Goal: Information Seeking & Learning: Understand process/instructions

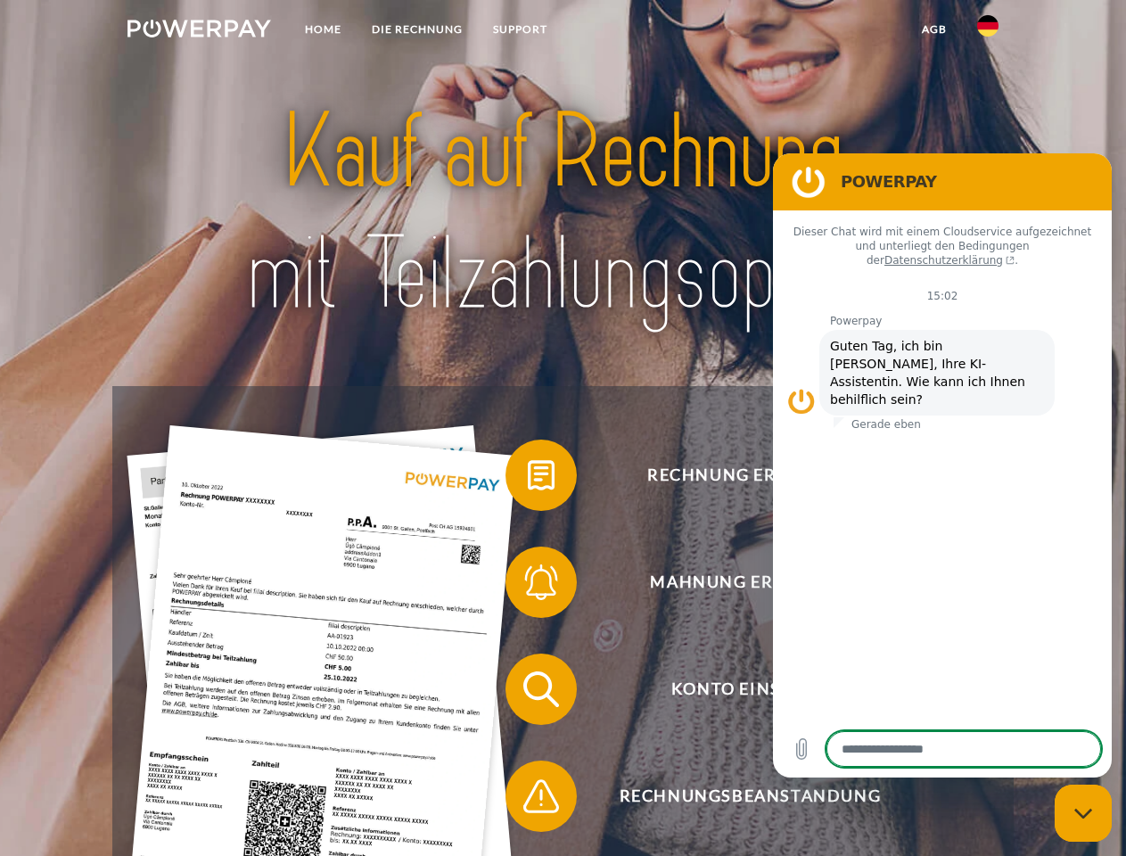
click at [199, 31] on img at bounding box center [199, 29] width 144 height 18
click at [988, 31] on img at bounding box center [987, 25] width 21 height 21
click at [933, 29] on link "agb" at bounding box center [934, 29] width 55 height 32
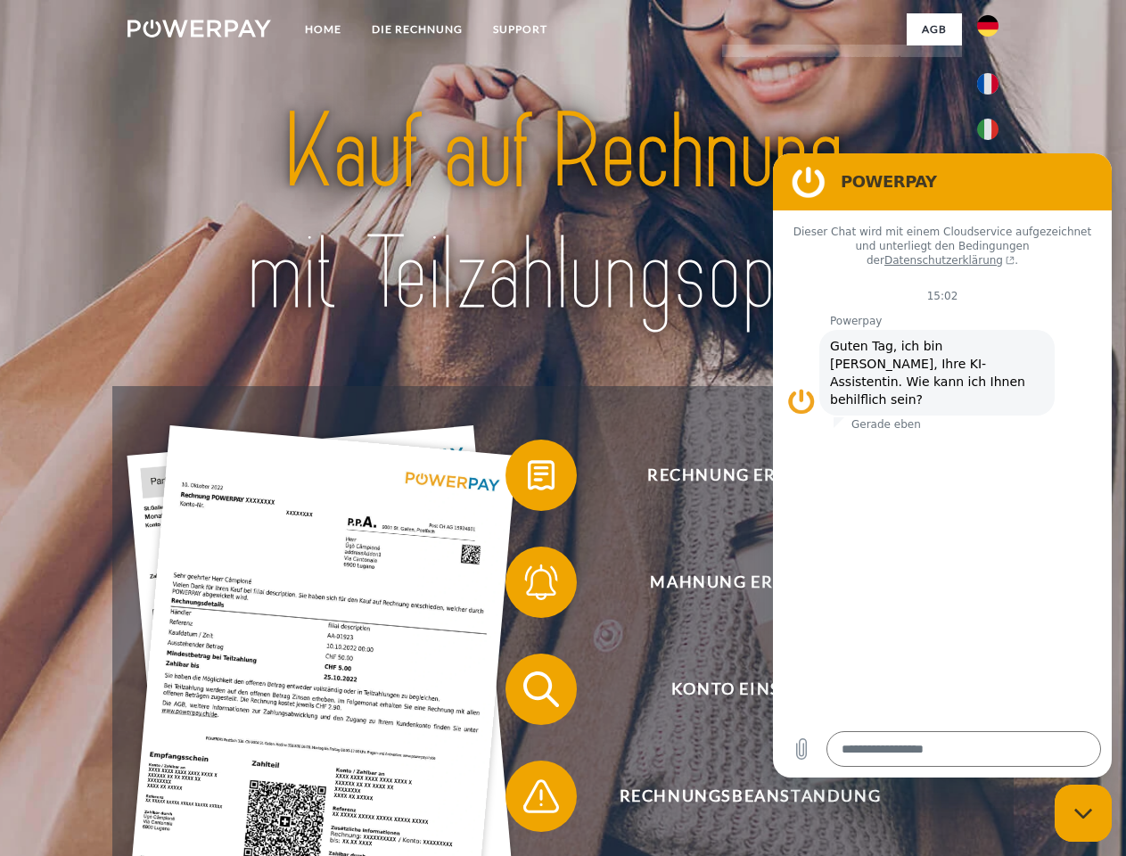
click at [528, 479] on span at bounding box center [514, 475] width 89 height 89
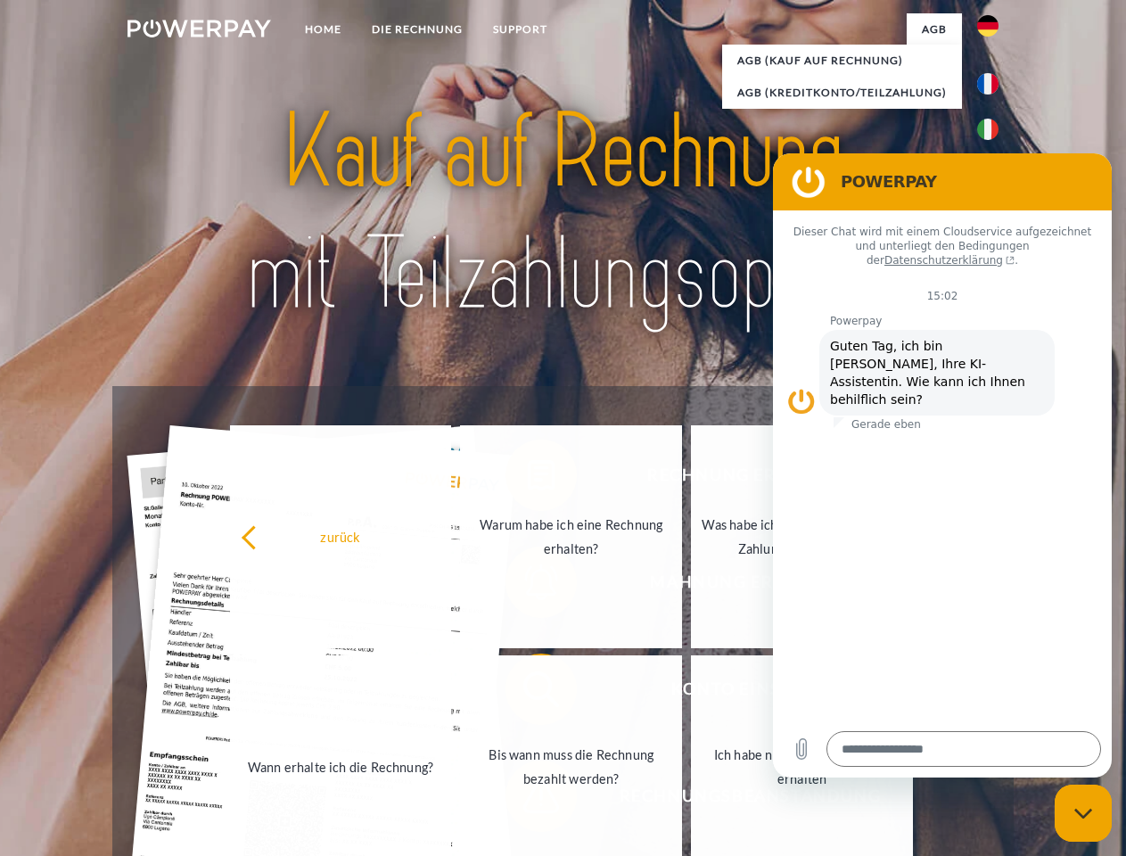
click at [452, 693] on link "Wann erhalte ich die Rechnung?" at bounding box center [341, 766] width 222 height 223
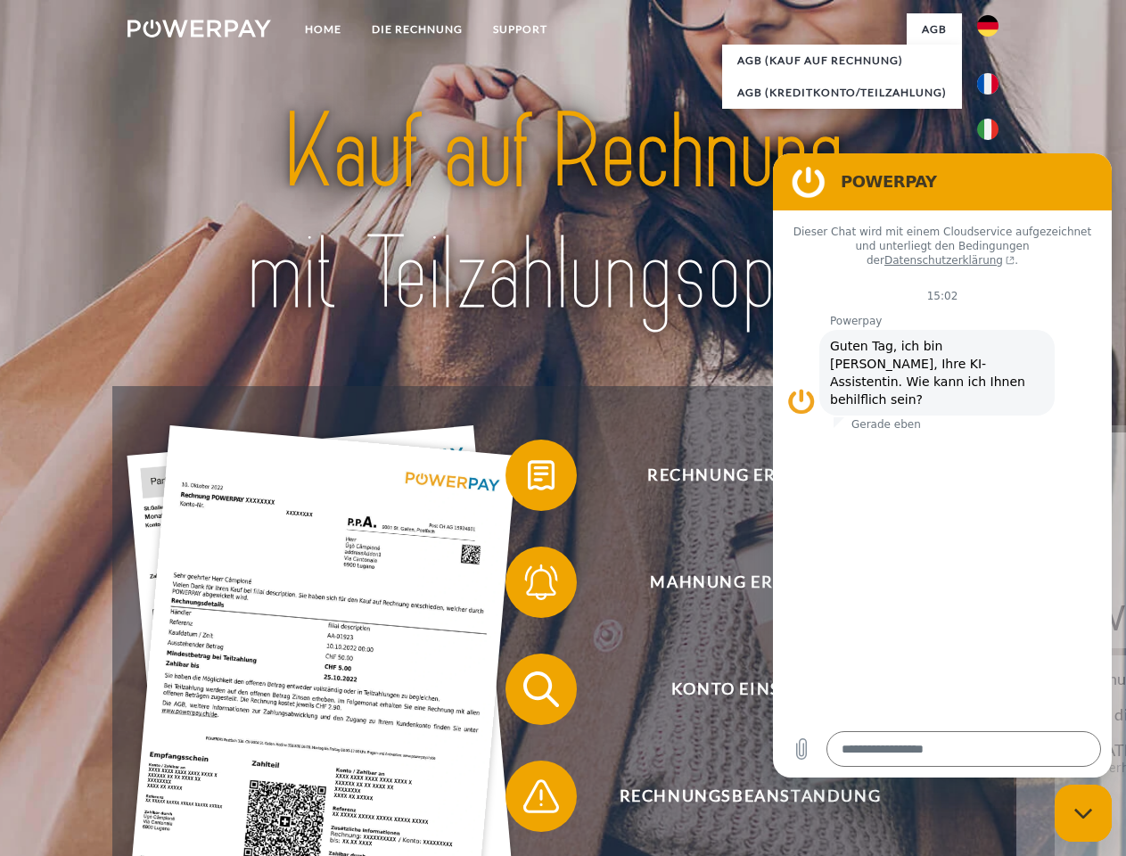
click at [528, 800] on span at bounding box center [514, 796] width 89 height 89
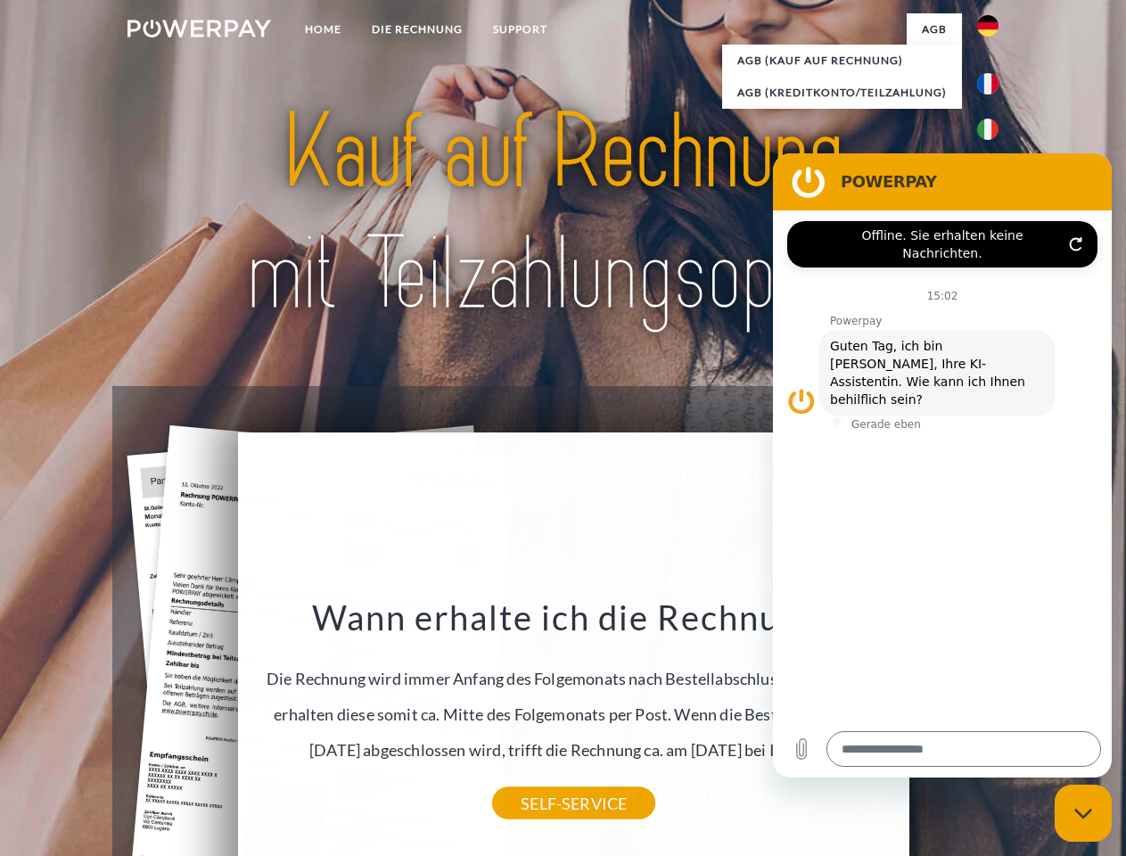
click at [1083, 813] on icon "Messaging-Fenster schließen" at bounding box center [1083, 814] width 19 height 12
type textarea "*"
